Goal: Task Accomplishment & Management: Use online tool/utility

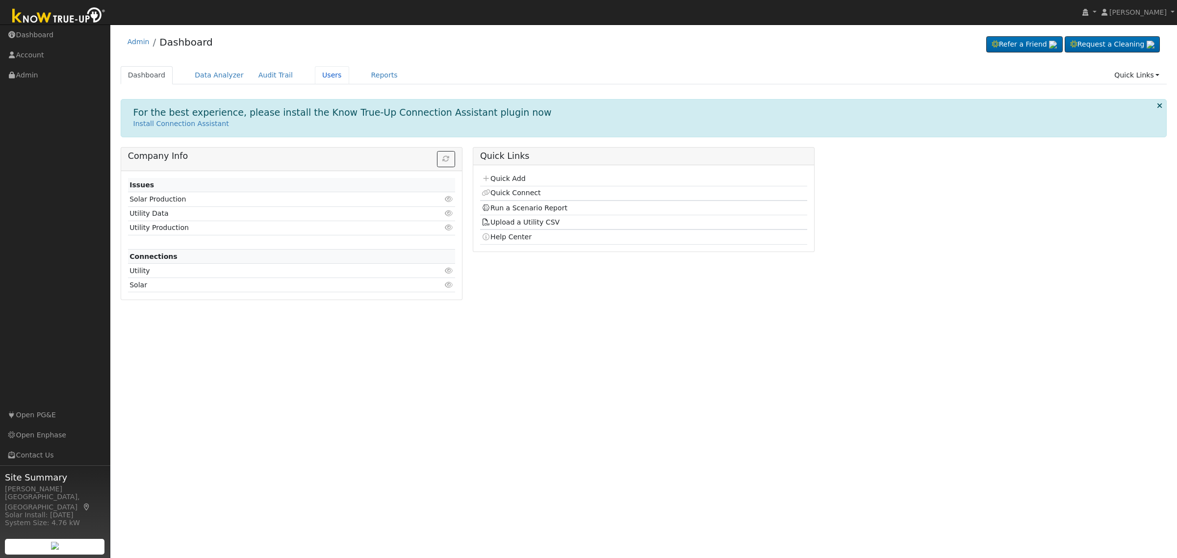
click at [315, 73] on link "Users" at bounding box center [332, 75] width 34 height 18
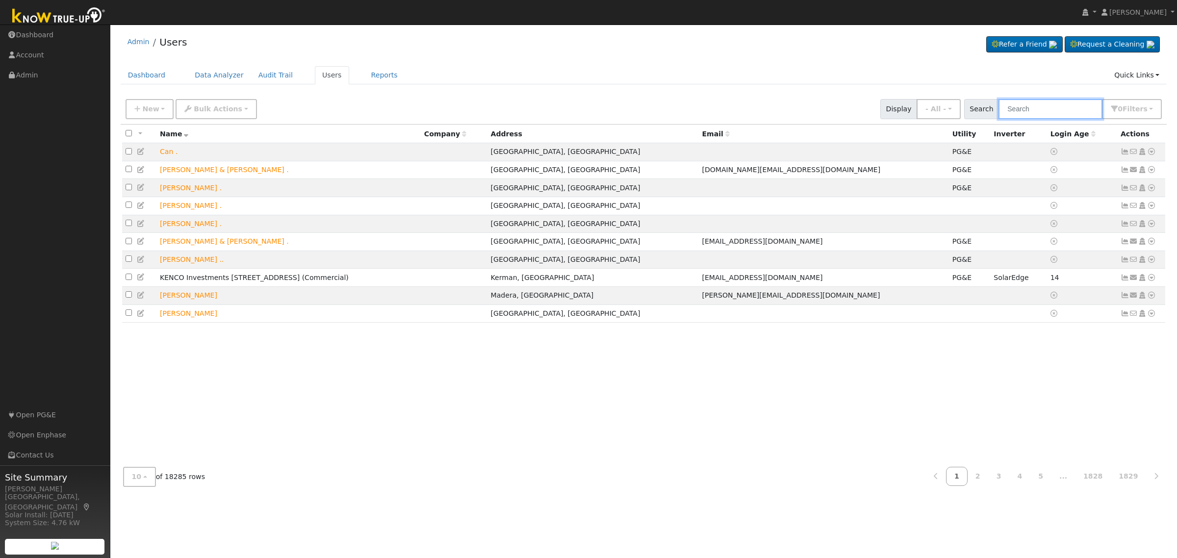
click at [1087, 107] on input "text" at bounding box center [1050, 109] width 104 height 20
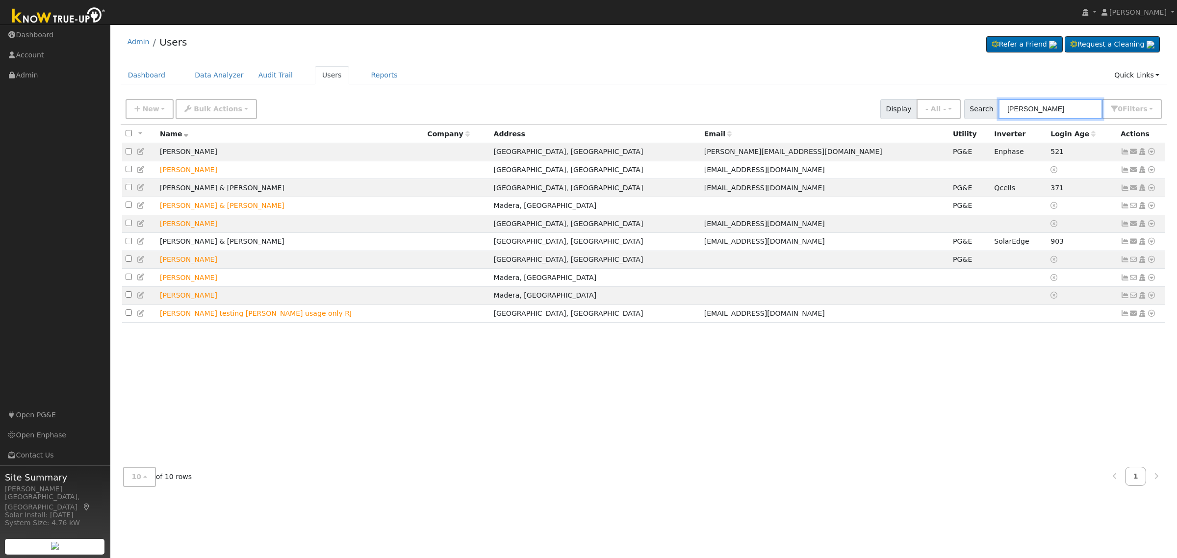
type input "moises"
click at [1151, 206] on icon at bounding box center [1151, 205] width 9 height 7
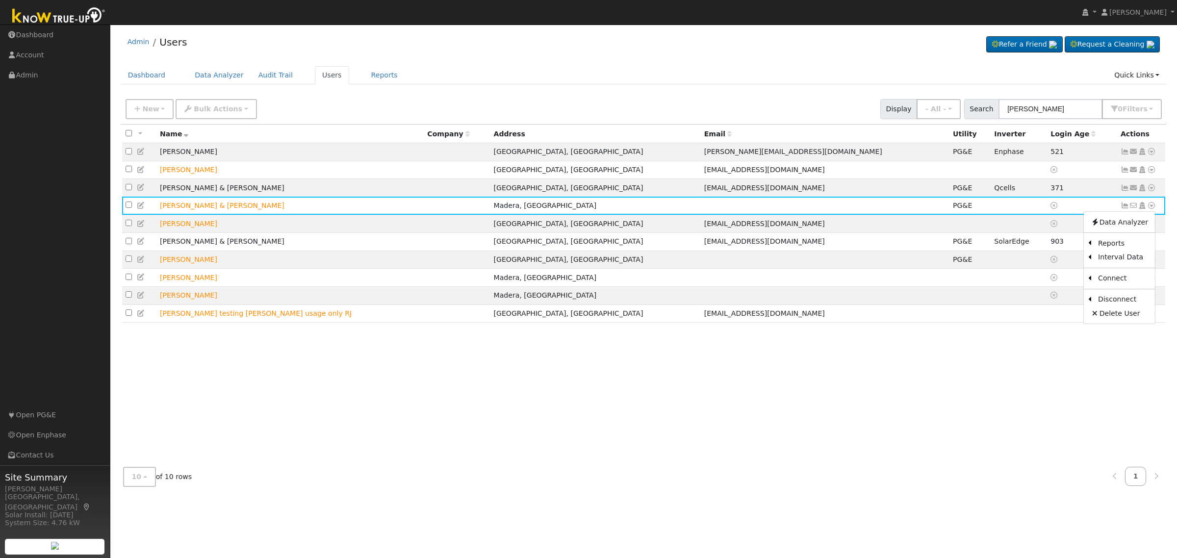
click at [0, 0] on link "Scenario" at bounding box center [0, 0] width 0 height 0
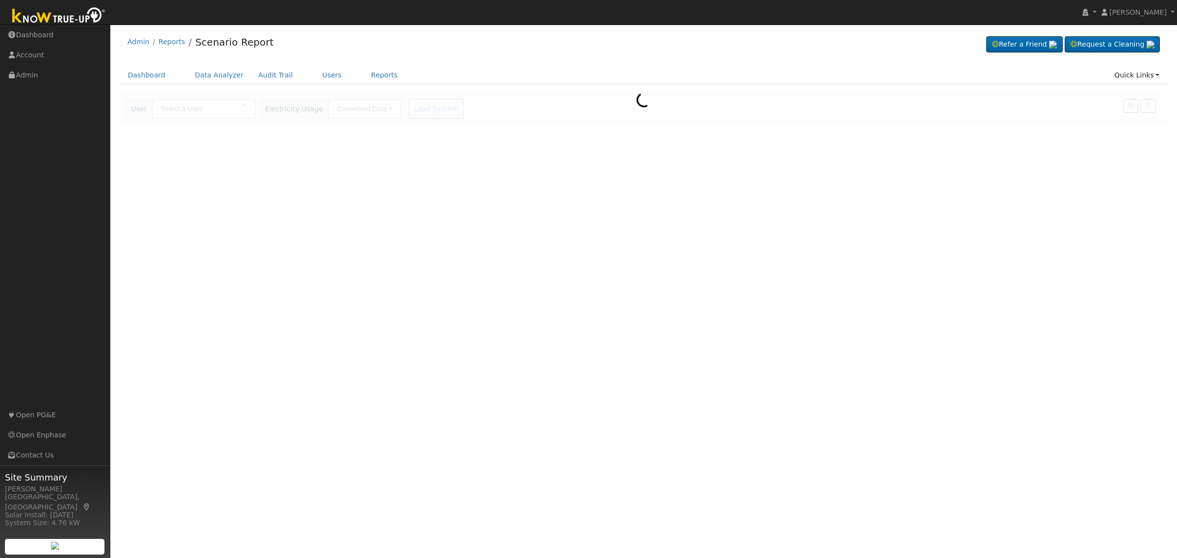
type input "[PERSON_NAME] & [PERSON_NAME]"
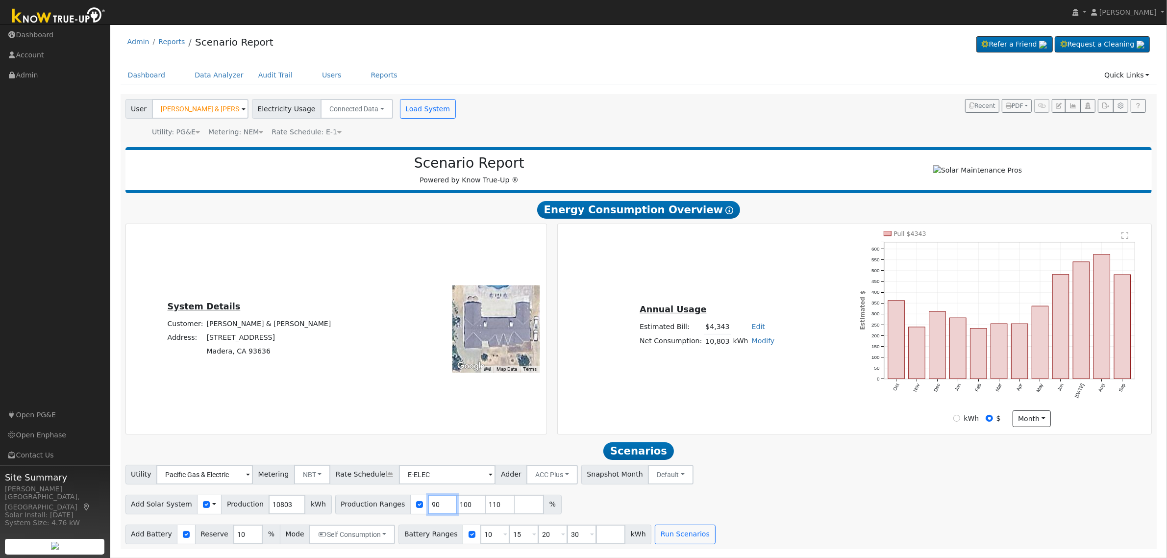
click at [428, 505] on input "90" at bounding box center [442, 505] width 29 height 20
type input "100"
type input "110"
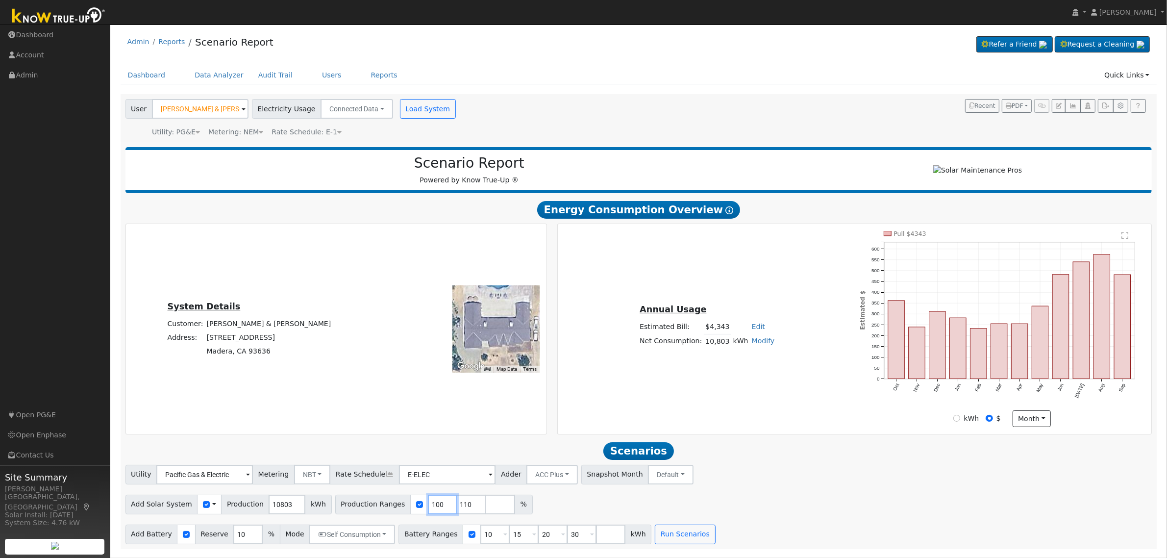
click at [428, 505] on input "100" at bounding box center [442, 505] width 29 height 20
type input "110"
type input "11"
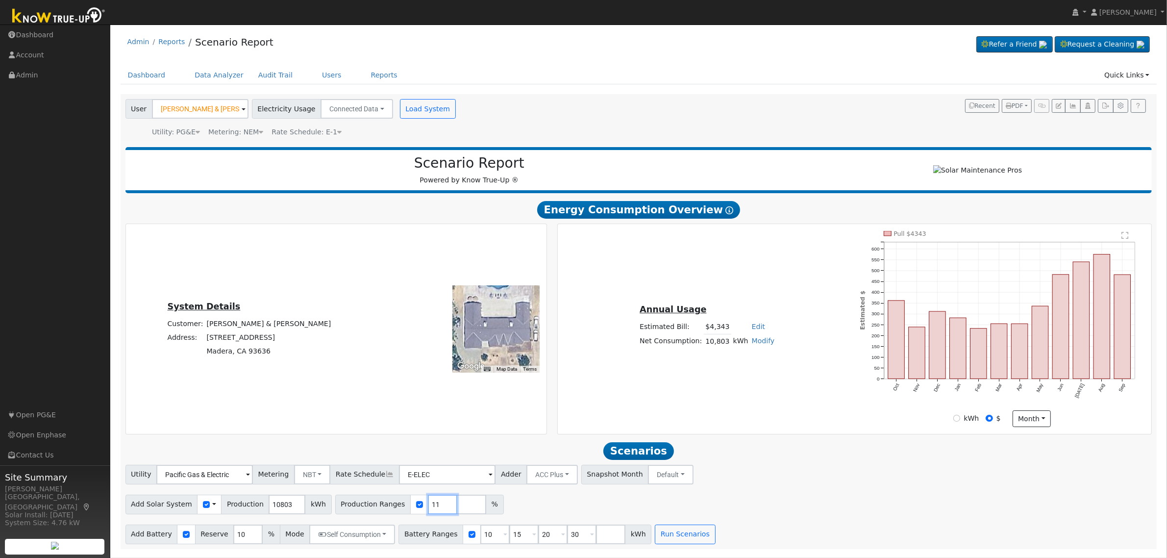
click at [428, 505] on input "11" at bounding box center [442, 505] width 29 height 20
type input "2"
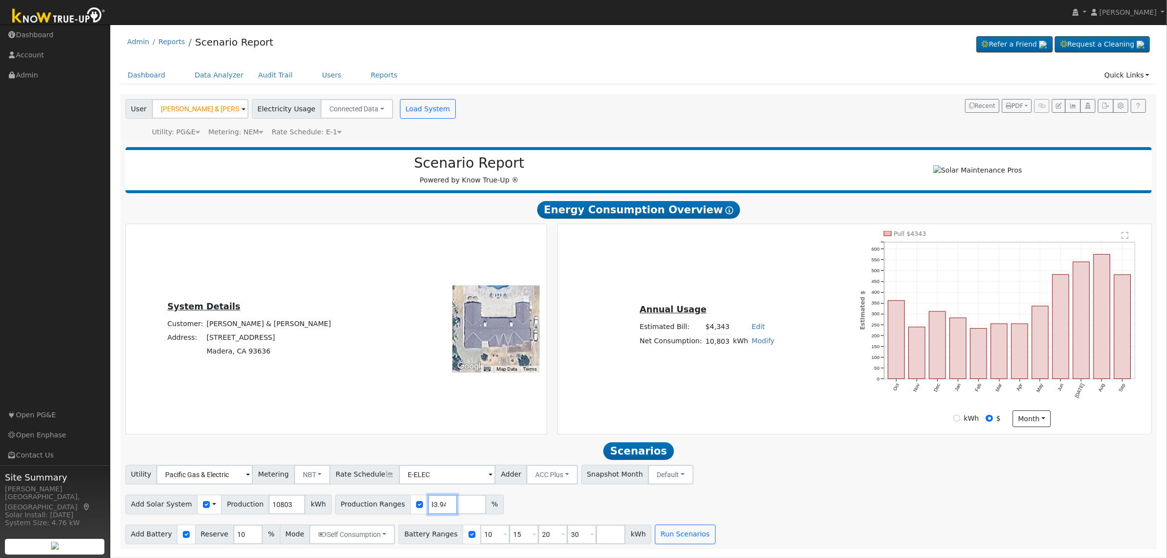
type input "133.94"
click at [480, 541] on input "10" at bounding box center [494, 535] width 29 height 20
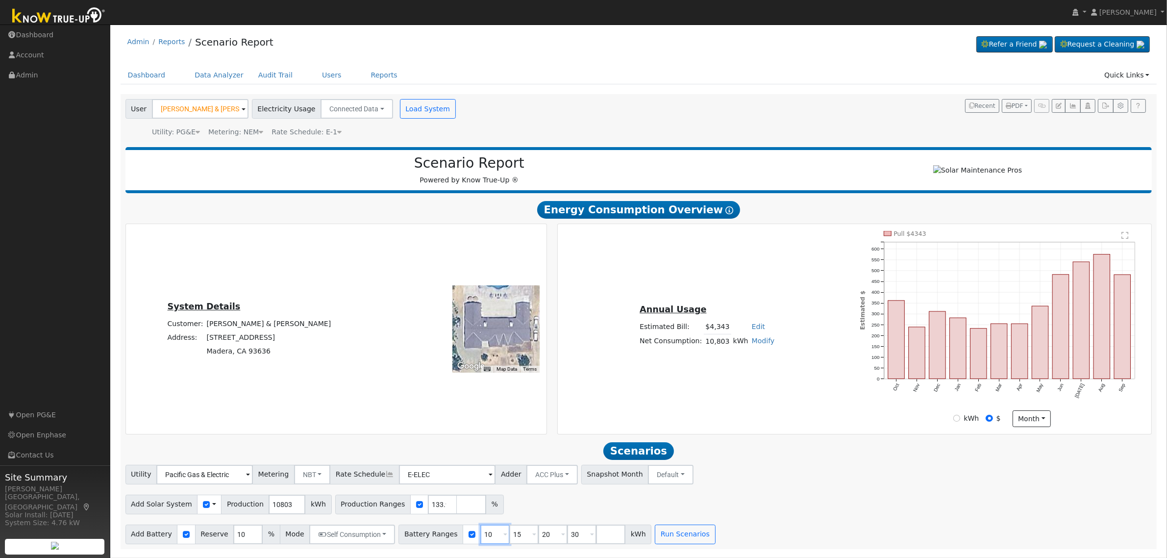
click at [480, 541] on input "10" at bounding box center [494, 535] width 29 height 20
type input "15"
type input "20"
type input "30"
click at [480, 541] on input "15" at bounding box center [494, 535] width 29 height 20
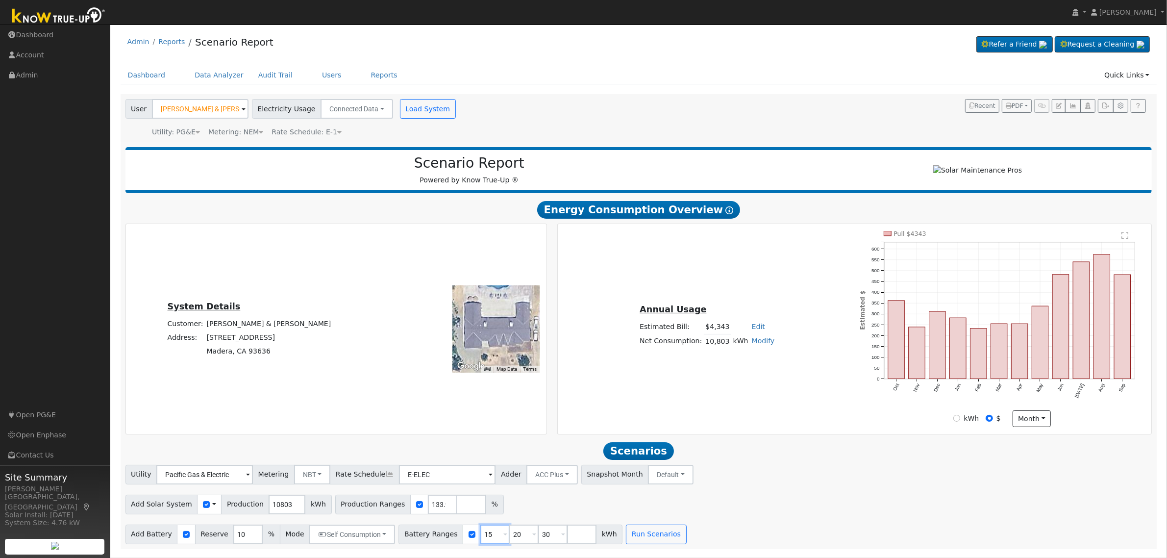
click at [480, 541] on input "15" at bounding box center [494, 535] width 29 height 20
type input "20"
type input "30"
click at [480, 541] on input "30" at bounding box center [494, 535] width 29 height 20
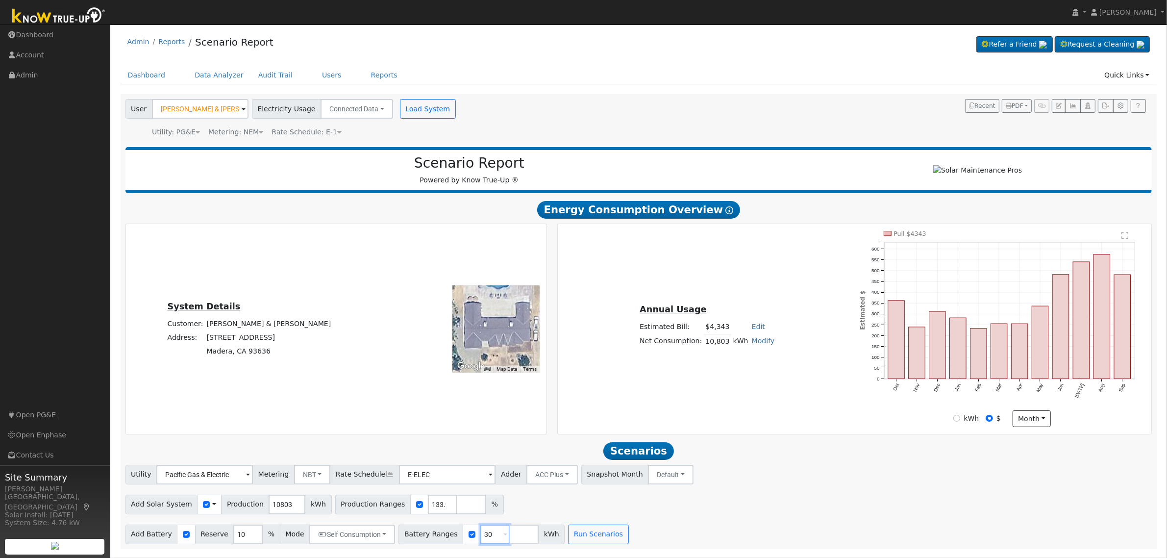
type input "3"
click at [480, 541] on input "number" at bounding box center [494, 535] width 29 height 20
type input "13.5"
click at [233, 543] on input "10" at bounding box center [247, 535] width 29 height 20
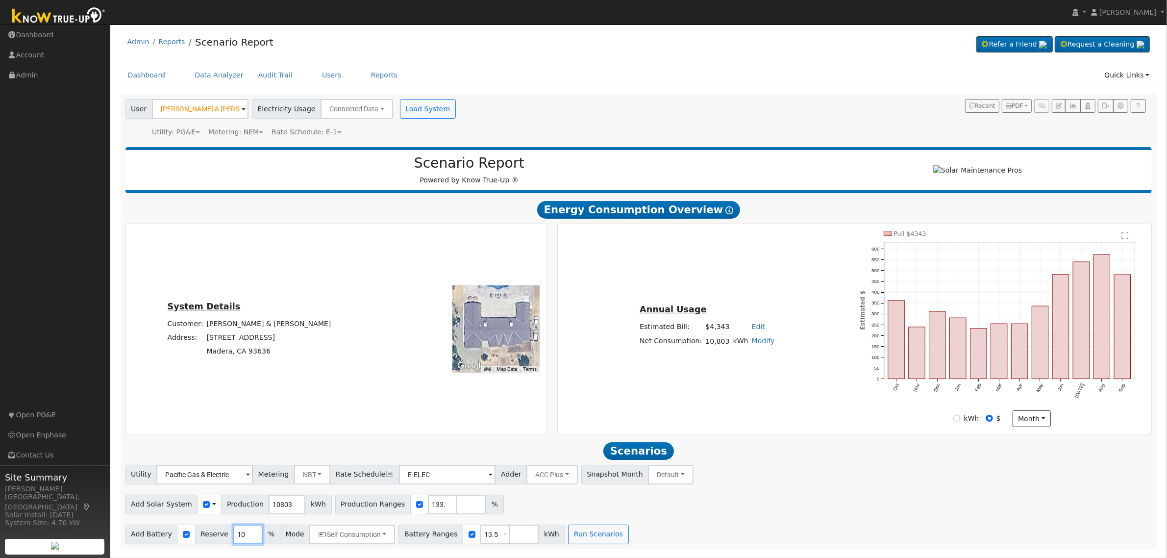
click at [233, 543] on input "10" at bounding box center [247, 535] width 29 height 20
type input "20"
click at [575, 542] on button "Run Scenarios" at bounding box center [598, 535] width 60 height 20
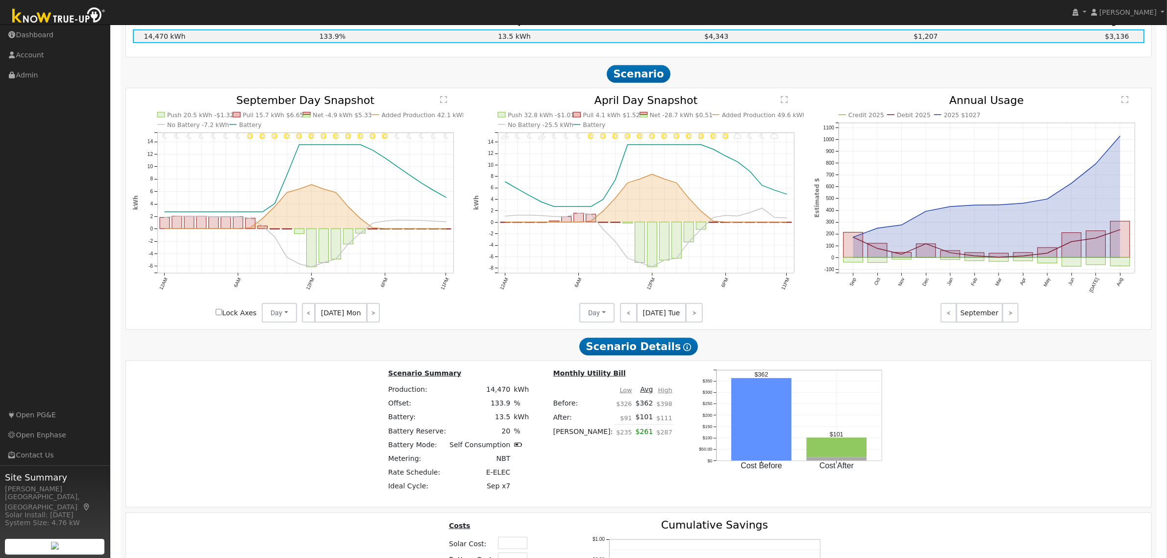
scroll to position [601, 0]
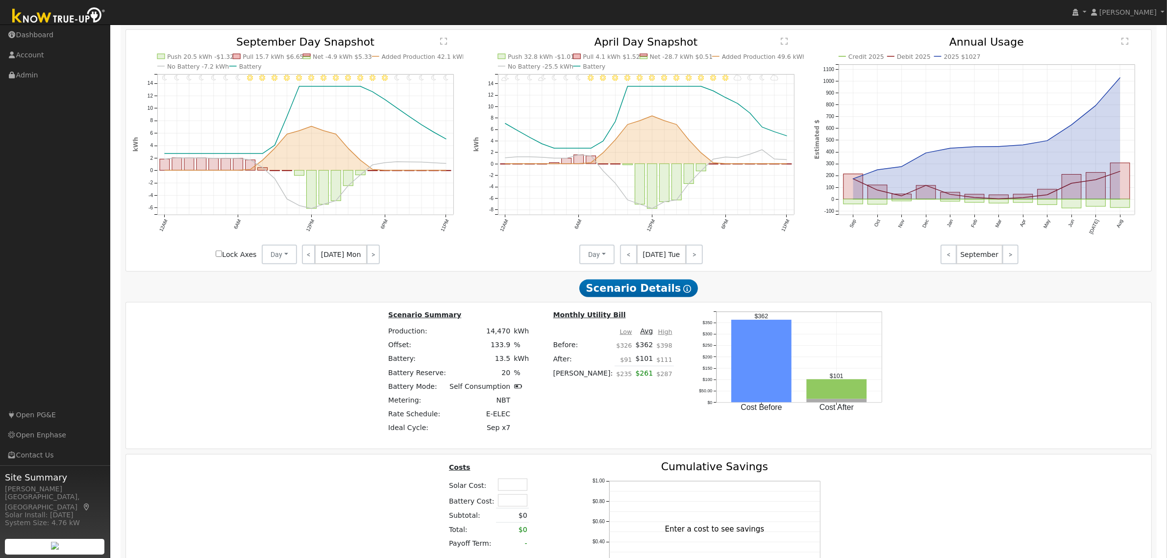
click at [506, 490] on input "text" at bounding box center [512, 485] width 29 height 12
type input "$47,500"
click at [394, 503] on div "Costs Solar Cost: $47,500 Battery Cost: Subtotal: $0 Total: $0 Payoff Term: - P…" at bounding box center [639, 544] width 1033 height 166
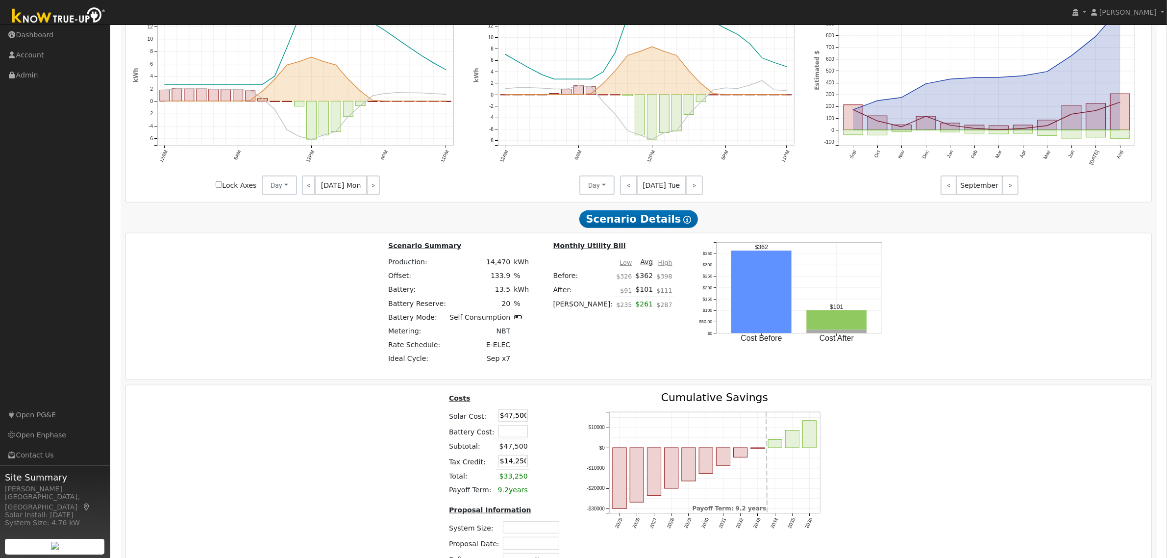
scroll to position [724, 0]
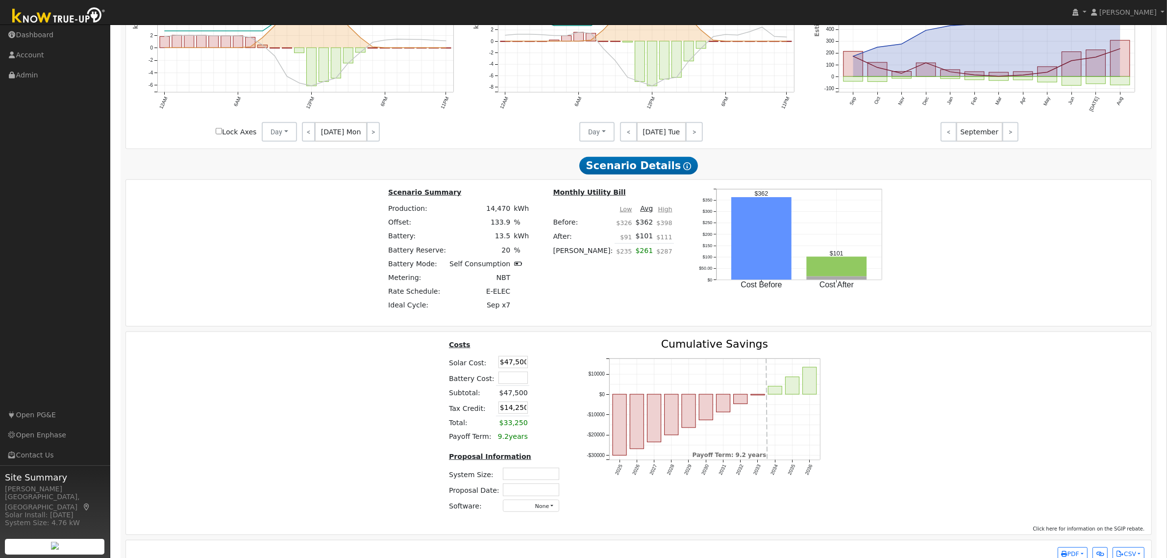
click at [521, 414] on input "$14,250" at bounding box center [513, 408] width 29 height 12
type input "$18,250"
click at [386, 413] on div "Costs Solar Cost: $47,500 Battery Cost: Subtotal: $47,500 Tax Credit: $18,250 T…" at bounding box center [639, 429] width 1033 height 181
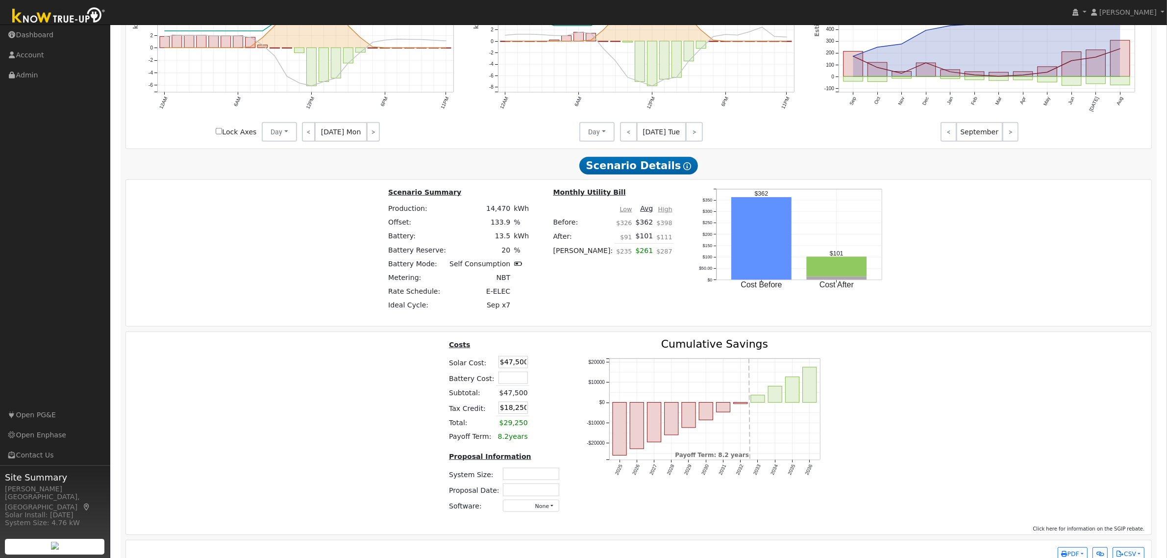
click at [510, 476] on input "text" at bounding box center [531, 474] width 56 height 12
type input "8.61"
click at [511, 496] on input "text" at bounding box center [531, 489] width 56 height 12
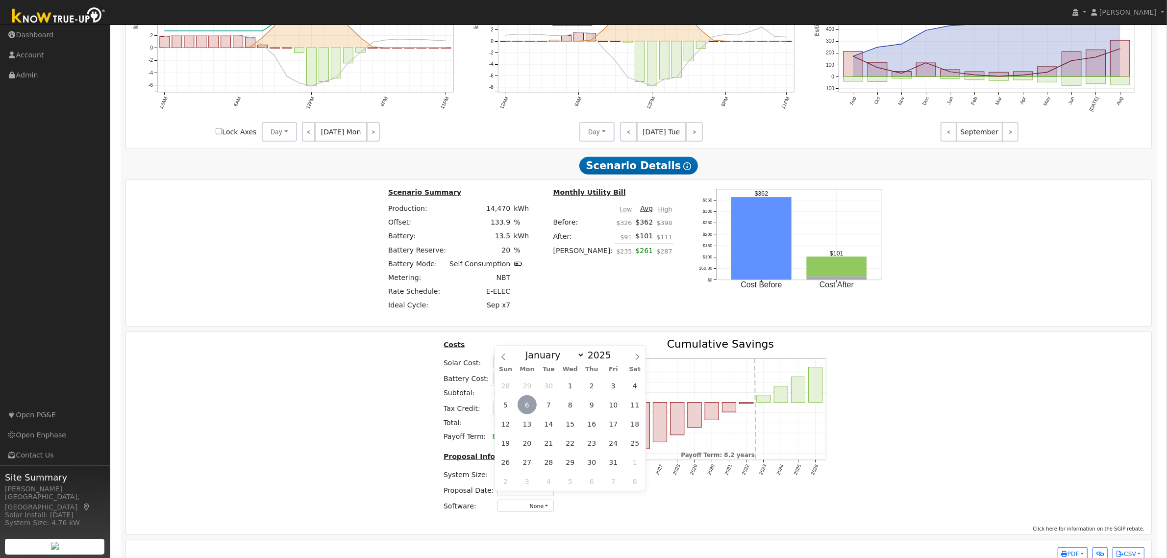
click at [528, 405] on span "6" at bounding box center [527, 404] width 19 height 19
type input "10/06/2025"
click at [523, 512] on button "None" at bounding box center [526, 506] width 56 height 12
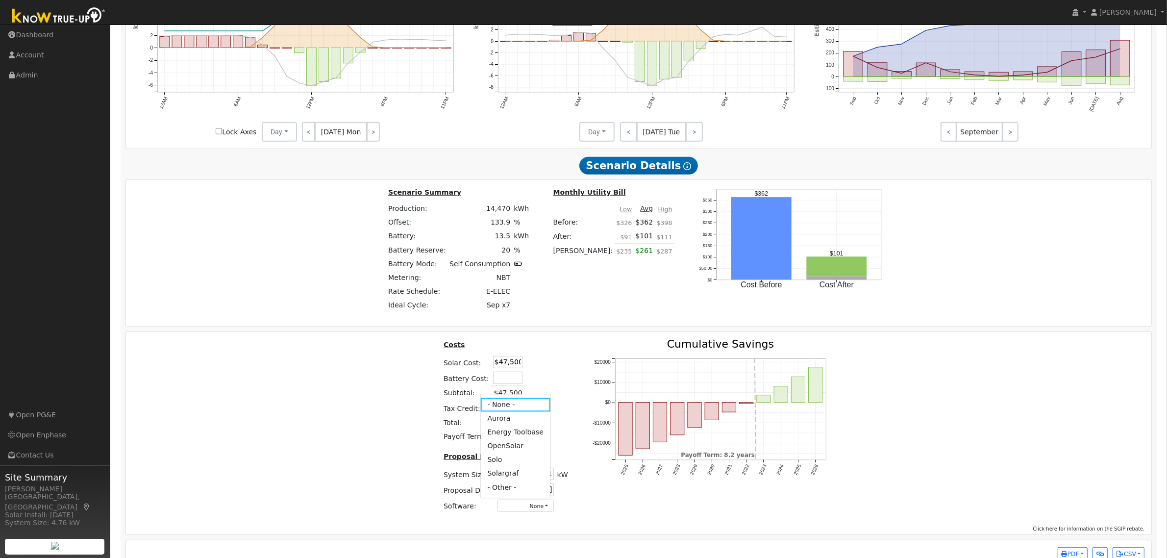
click at [499, 426] on link "Aurora" at bounding box center [515, 419] width 70 height 14
click at [967, 386] on div "Costs Solar Cost: $47,500 Battery Cost: Subtotal: $47,500 Tax Credit: $18,250 T…" at bounding box center [639, 429] width 1033 height 181
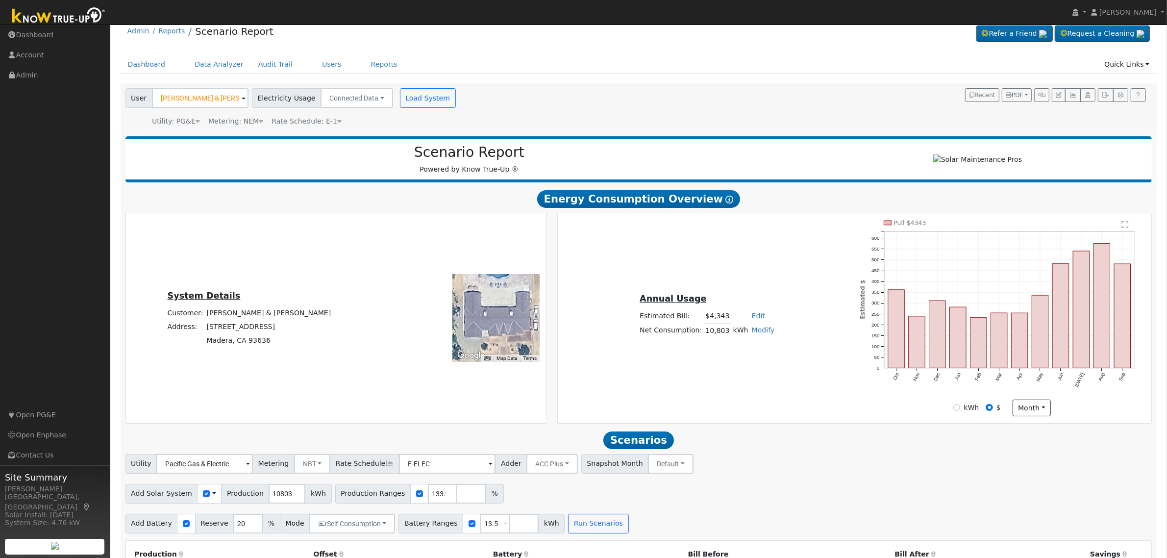
scroll to position [0, 0]
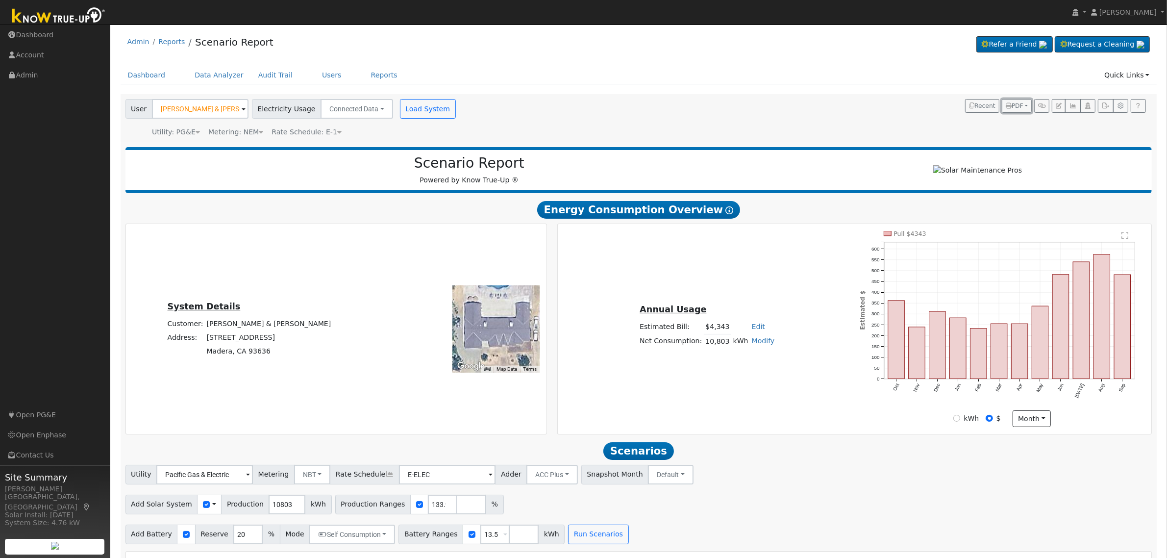
click at [1016, 104] on span "PDF" at bounding box center [1015, 105] width 18 height 7
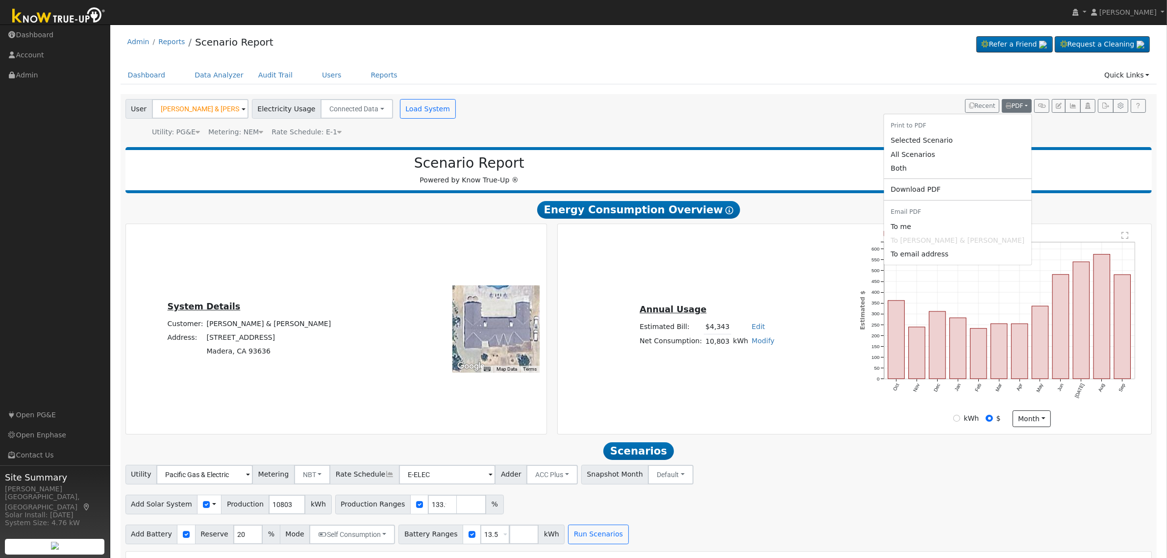
click at [945, 172] on link "Both" at bounding box center [958, 168] width 148 height 14
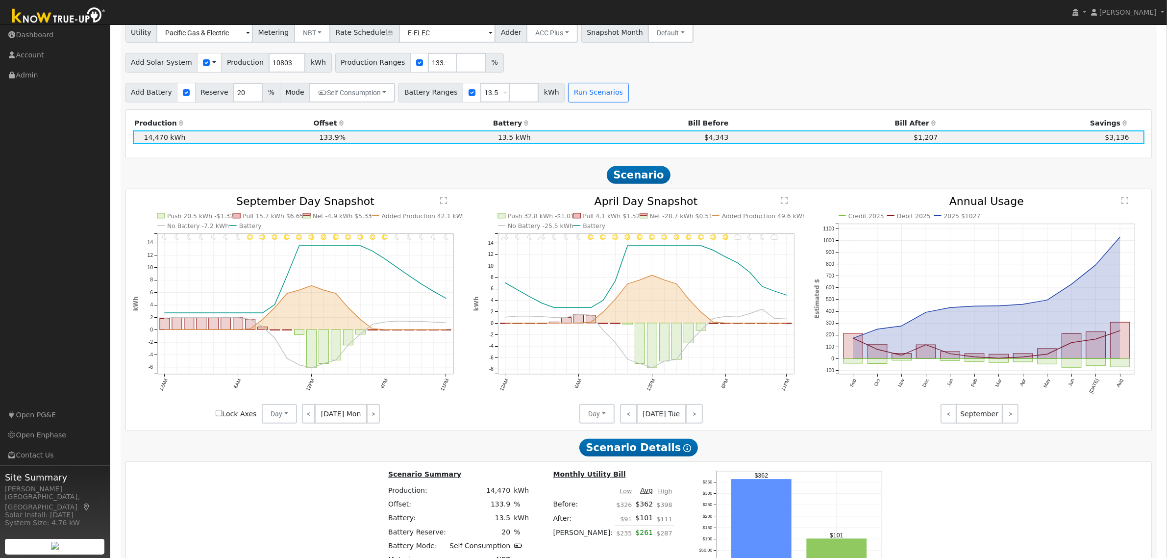
scroll to position [319, 0]
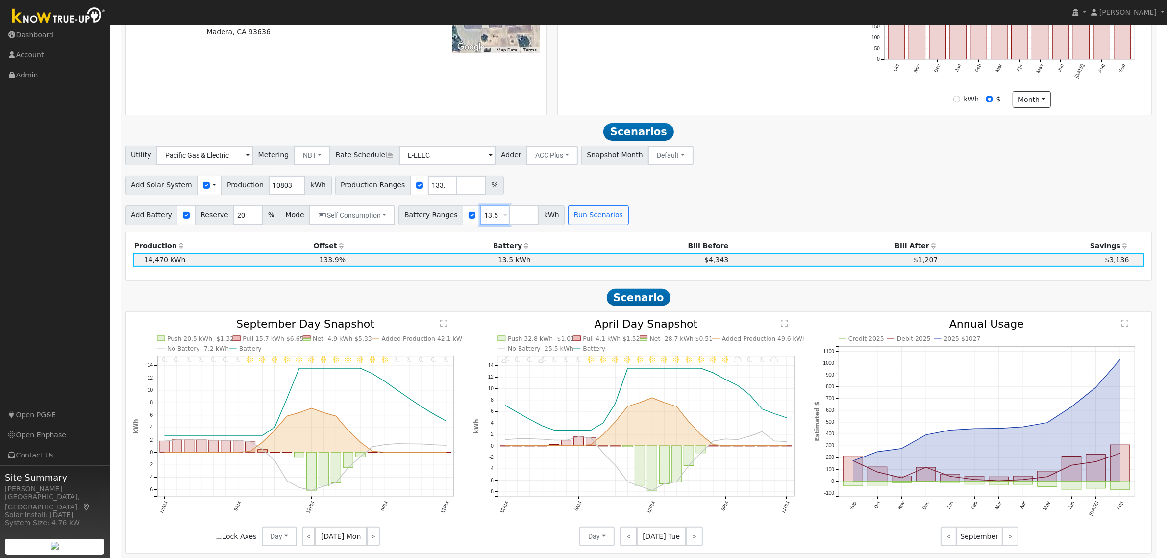
click at [480, 225] on input "13.5" at bounding box center [494, 215] width 29 height 20
type input "27"
click at [593, 217] on button "Run Scenarios" at bounding box center [598, 215] width 60 height 20
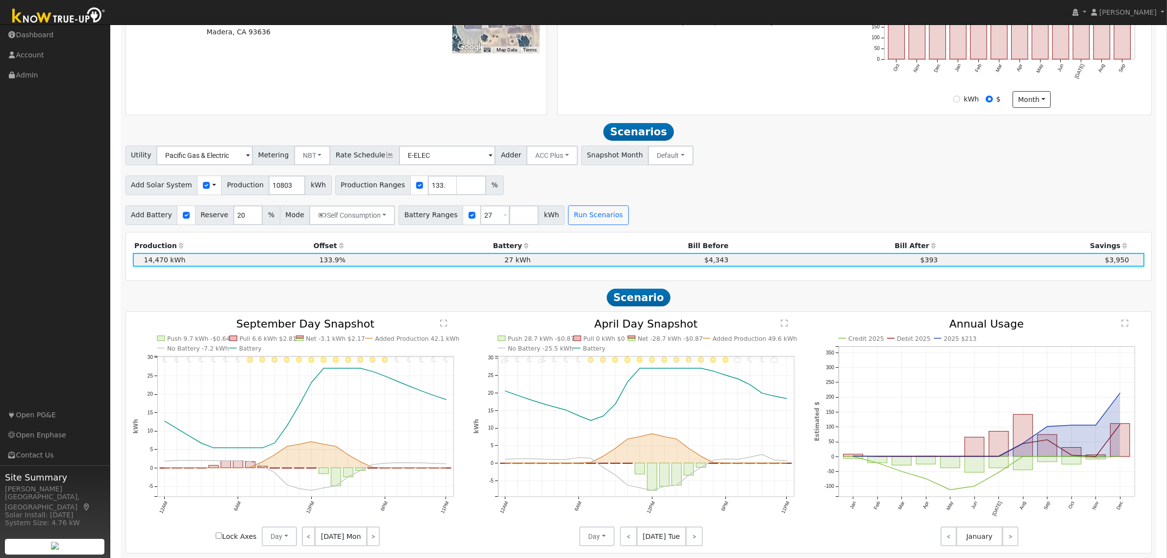
scroll to position [417, 0]
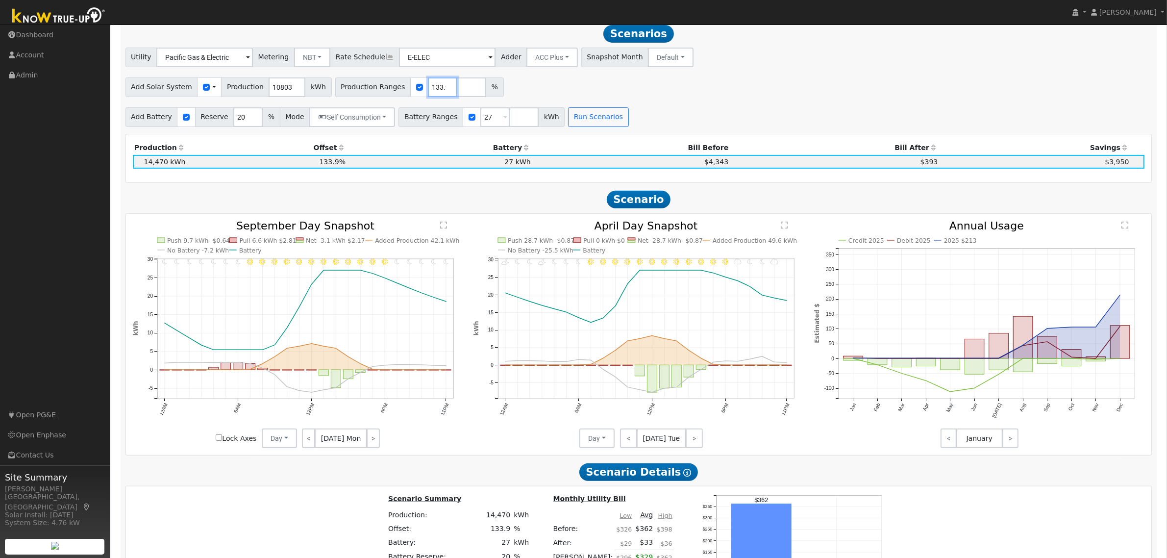
click at [428, 97] on input "133.94" at bounding box center [442, 87] width 29 height 20
type input "140"
click at [568, 121] on button "Run Scenarios" at bounding box center [598, 117] width 60 height 20
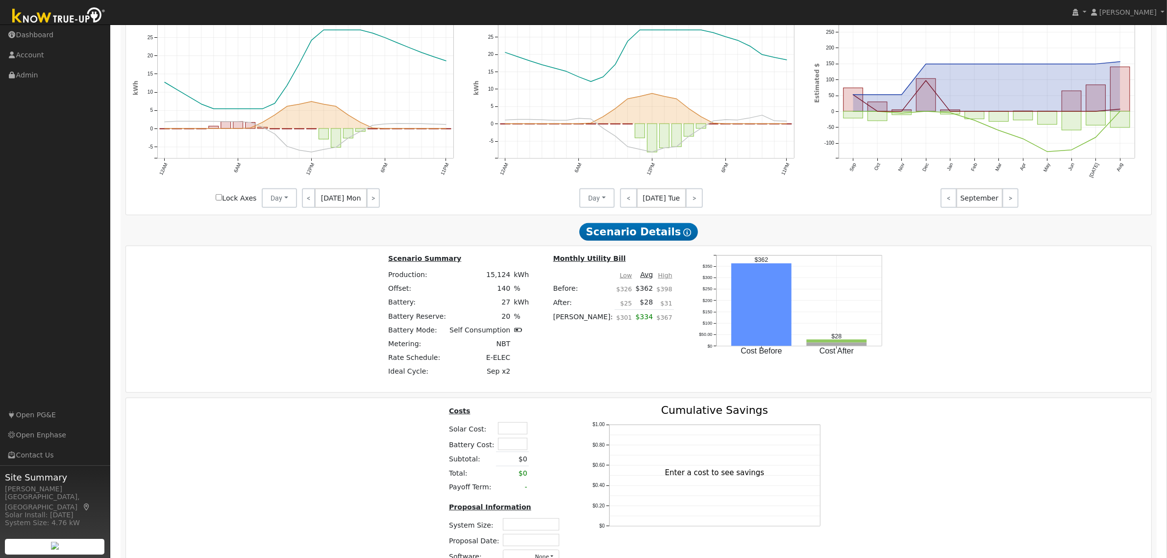
scroll to position [662, 0]
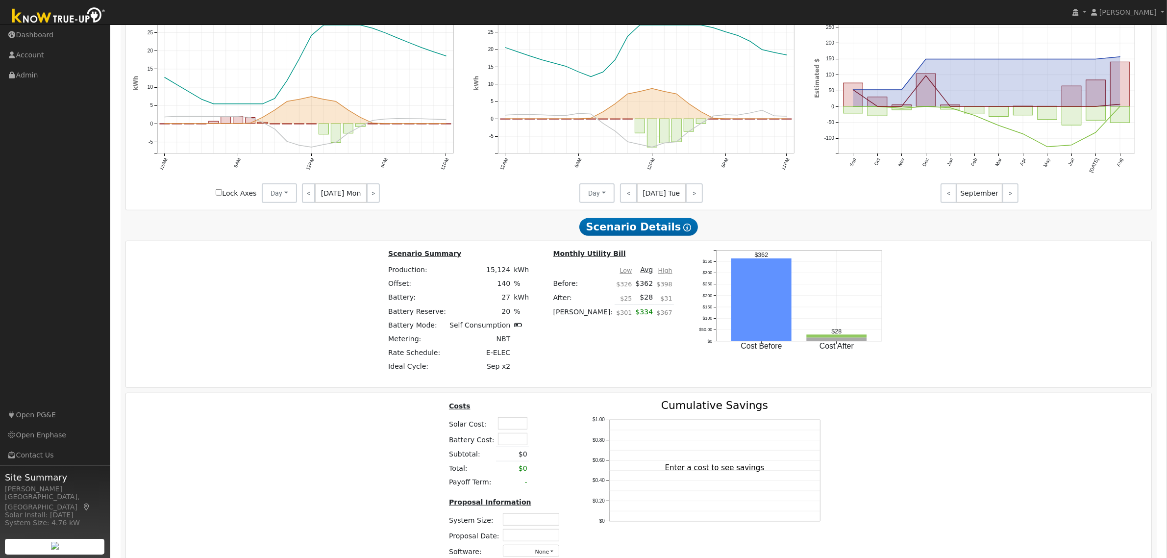
click at [509, 429] on input "text" at bounding box center [512, 423] width 29 height 12
type input "$61,500"
click at [536, 415] on th "Costs" at bounding box center [498, 407] width 100 height 15
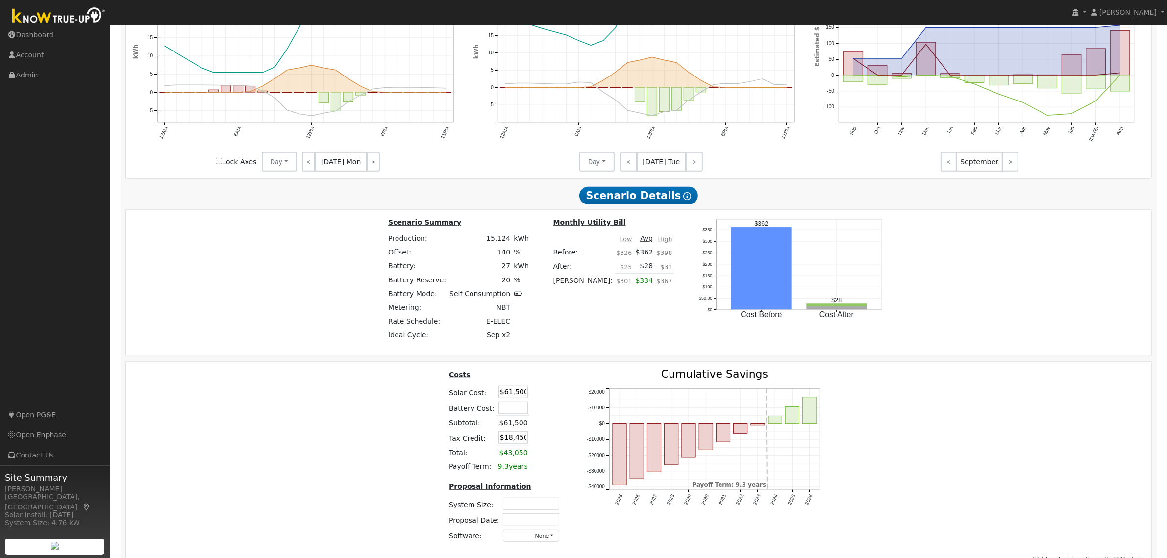
scroll to position [724, 0]
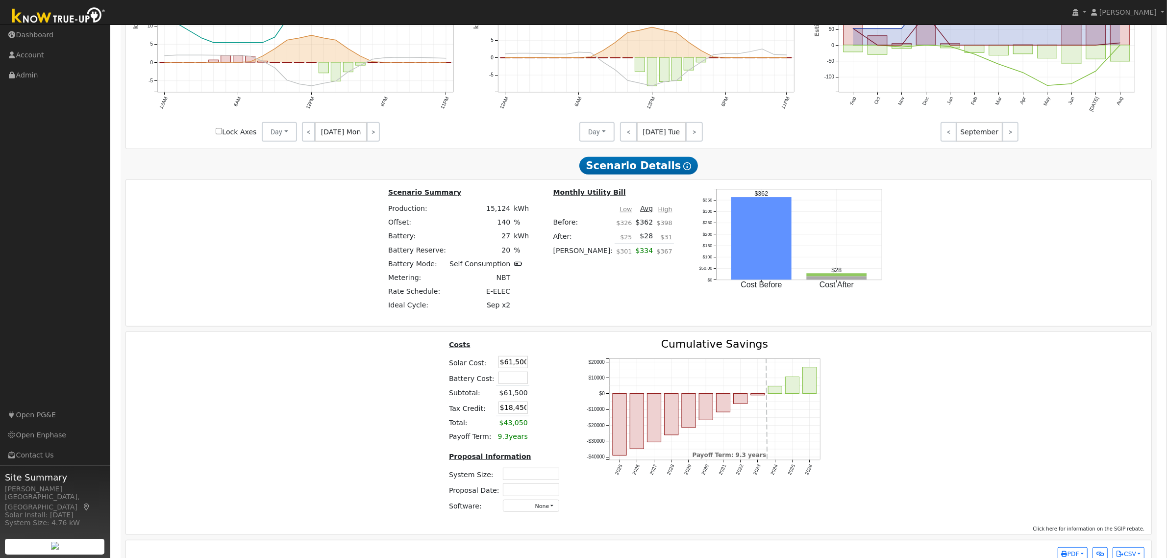
click at [510, 414] on input "$18,450" at bounding box center [513, 408] width 29 height 12
type input "$22,450"
click at [417, 405] on div "Costs Solar Cost: $61,500 Battery Cost: Subtotal: $61,500 Tax Credit: $22,450 T…" at bounding box center [639, 429] width 1033 height 181
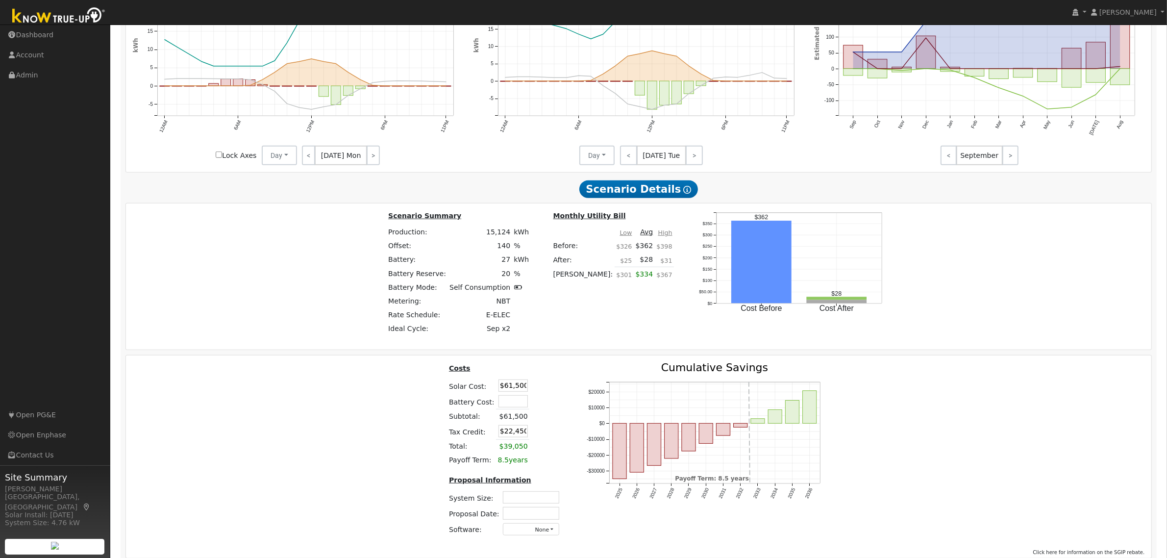
scroll to position [753, 0]
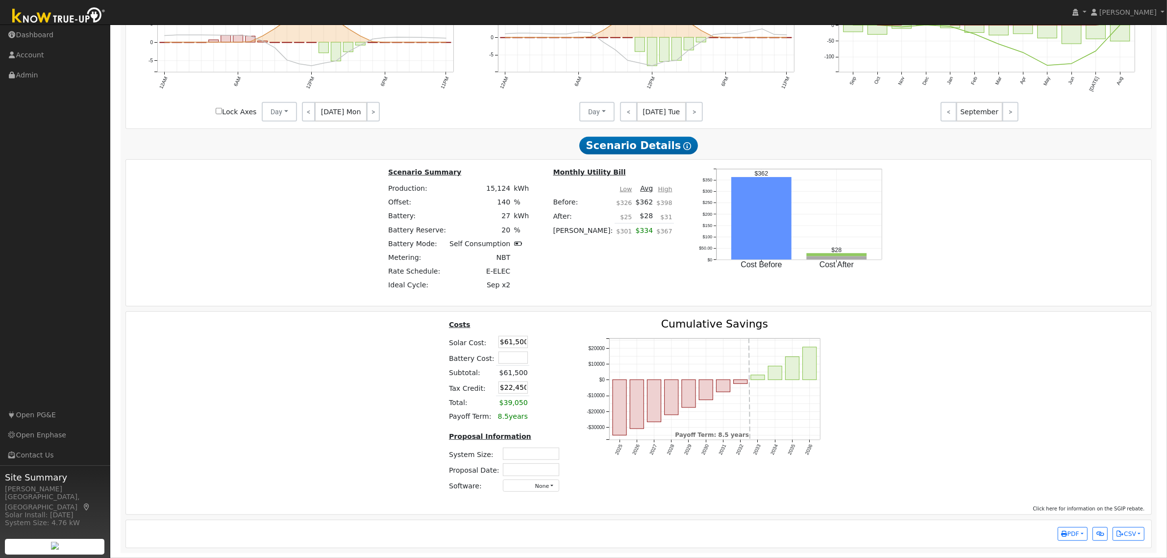
click at [541, 452] on input "text" at bounding box center [531, 454] width 56 height 12
type input "9.02"
click at [961, 405] on div "Costs Solar Cost: $61,500 Battery Cost: Subtotal: $61,500 Tax Credit: $22,450 T…" at bounding box center [639, 409] width 1033 height 181
